Goal: Navigation & Orientation: Find specific page/section

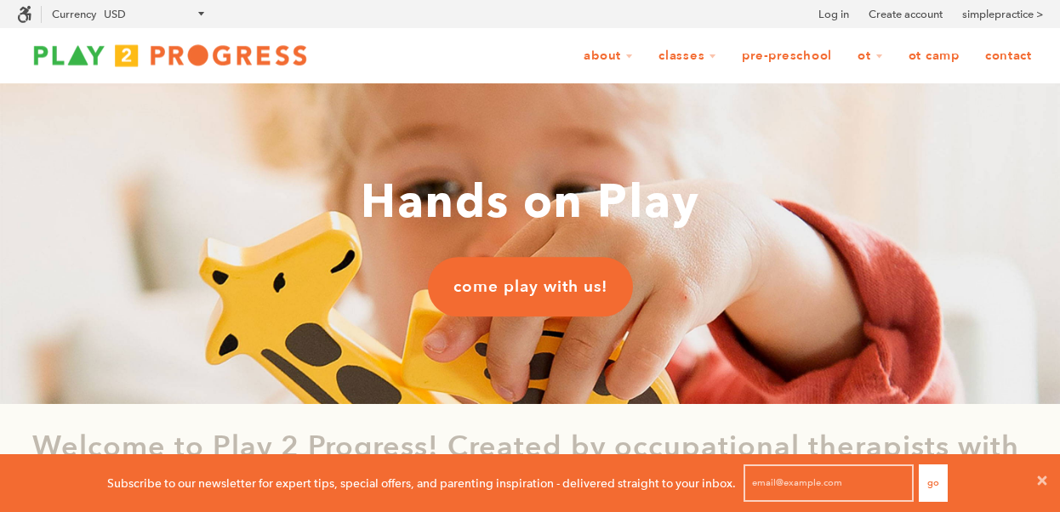
scroll to position [58, 1060]
click at [1042, 477] on icon at bounding box center [1043, 481] width 14 height 14
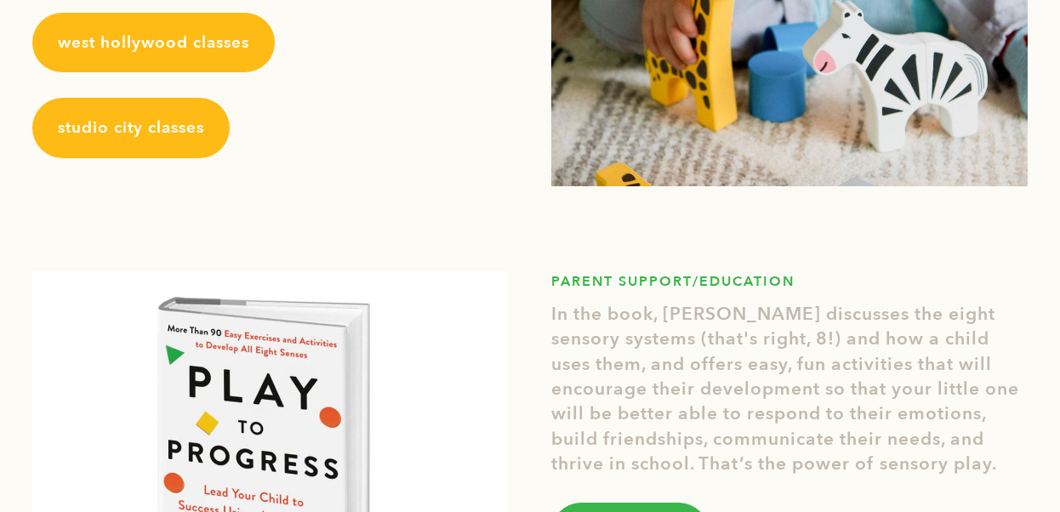
scroll to position [2167, 0]
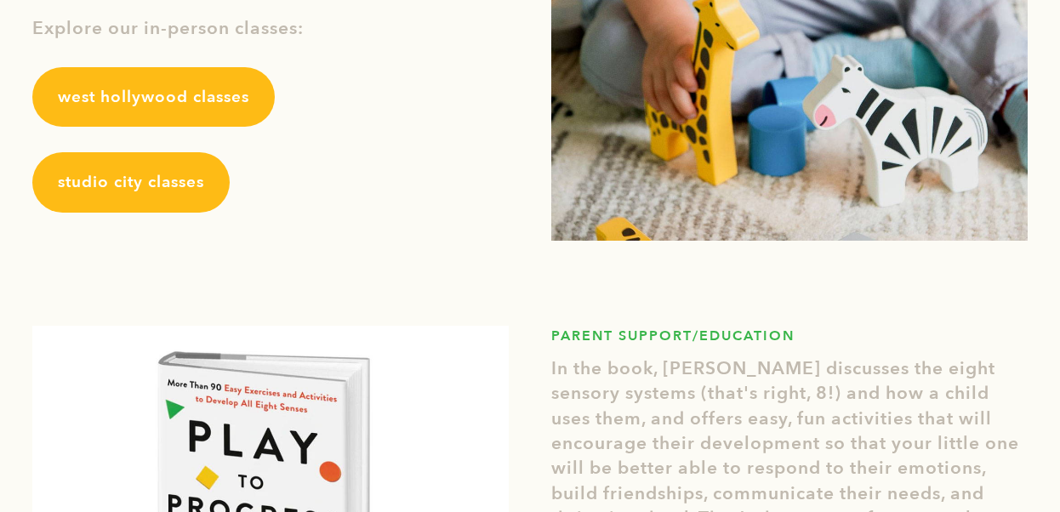
click at [179, 186] on span "studio city classes" at bounding box center [131, 182] width 146 height 22
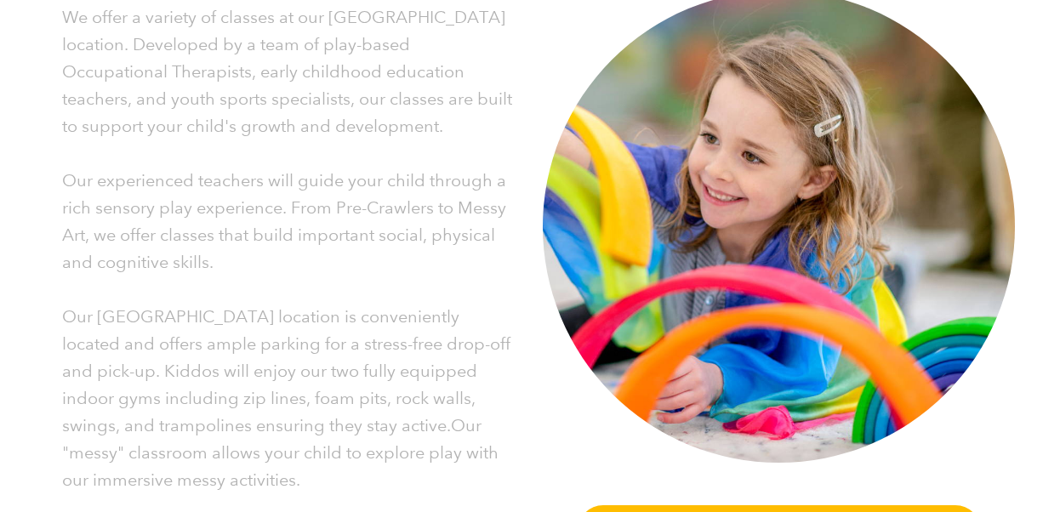
scroll to position [442, 0]
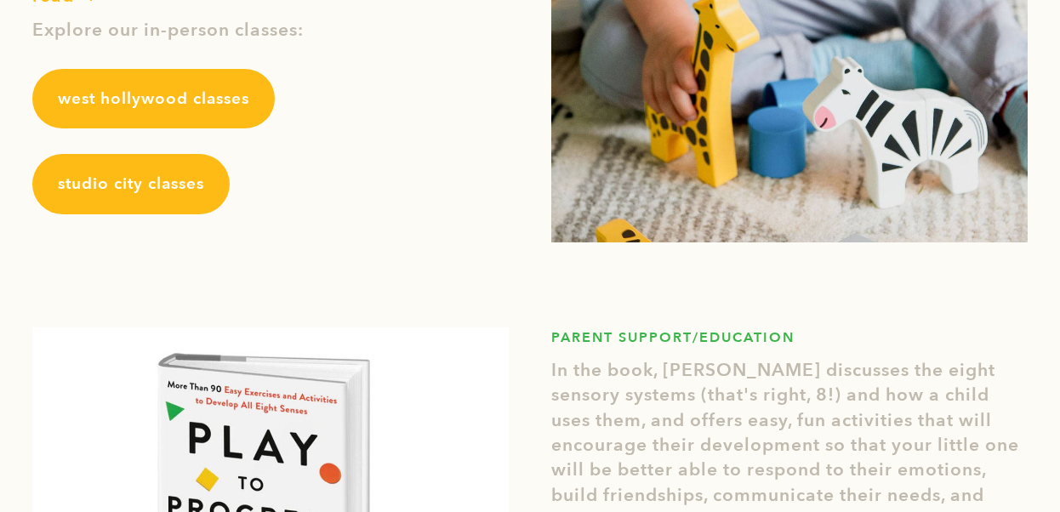
scroll to position [2167, 0]
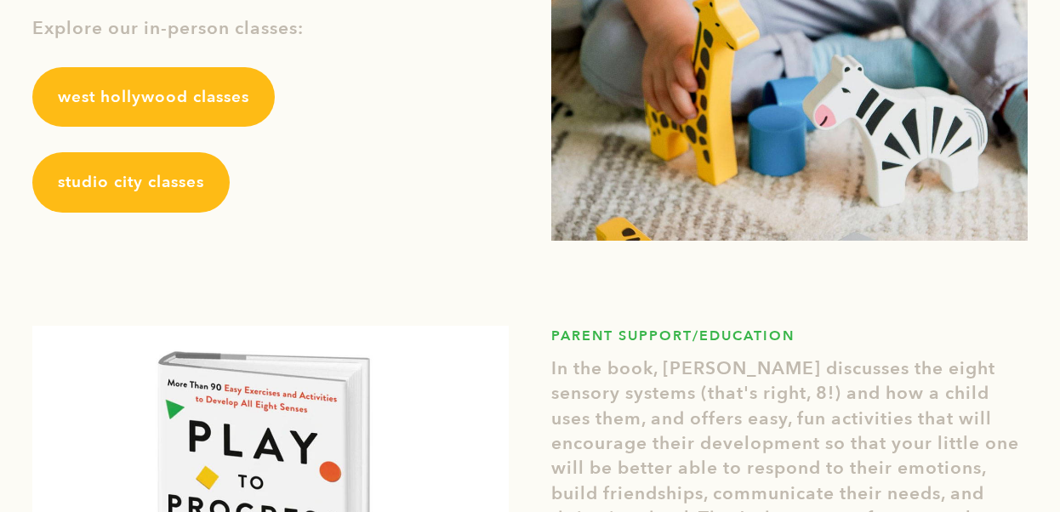
click at [180, 187] on span "studio city classes" at bounding box center [131, 182] width 146 height 22
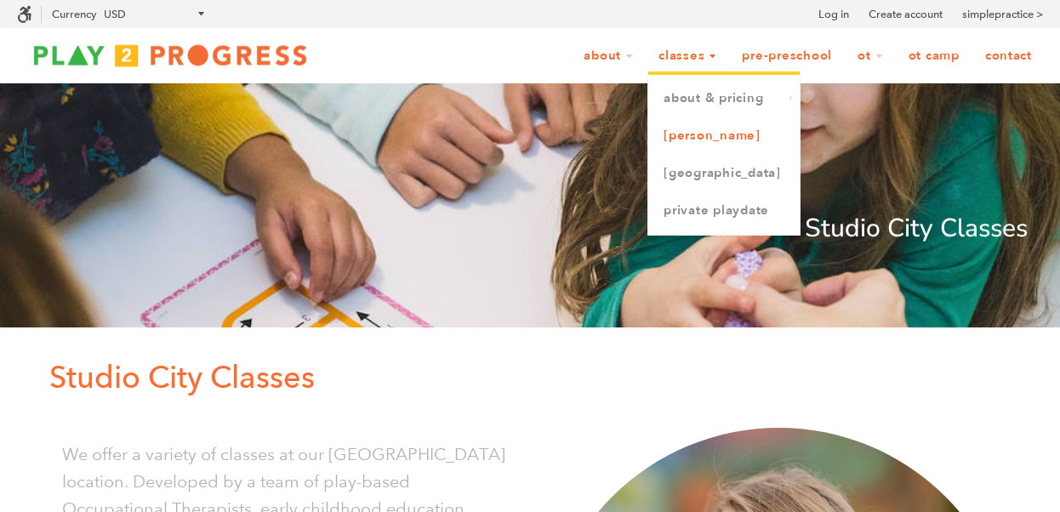
click at [681, 135] on link "[PERSON_NAME]" at bounding box center [723, 135] width 151 height 37
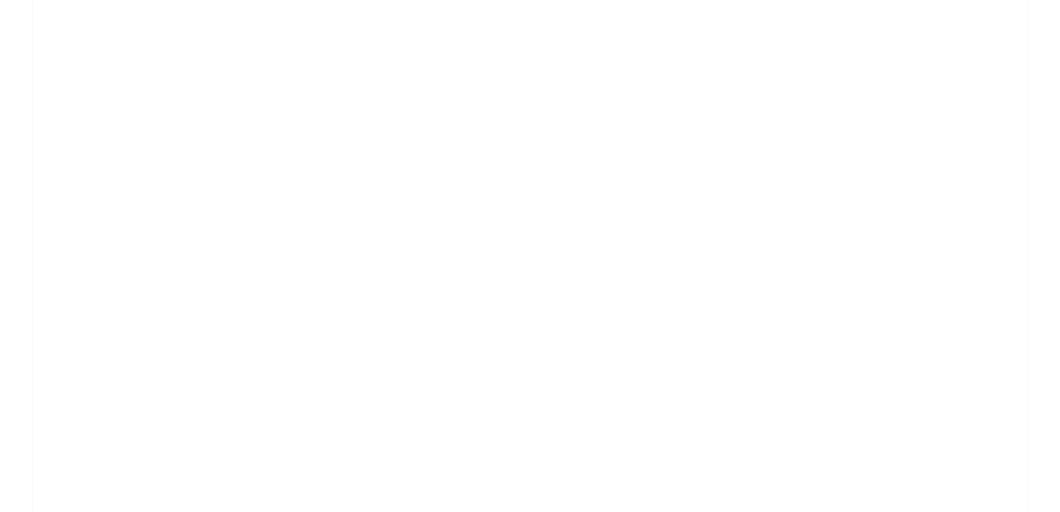
scroll to position [2205, 0]
